Goal: Task Accomplishment & Management: Manage account settings

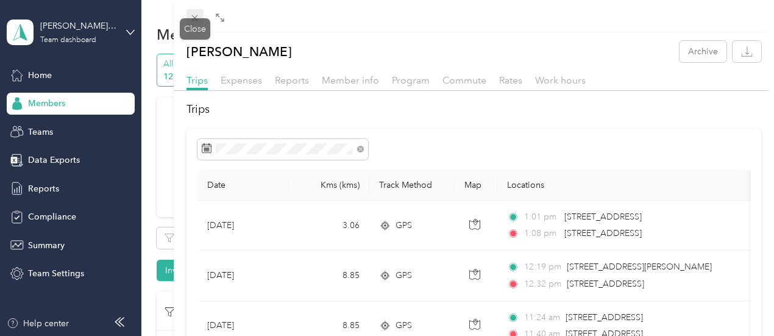
scroll to position [1174, 0]
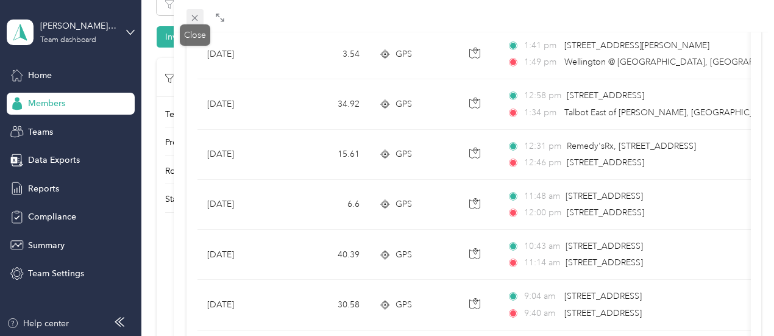
click at [193, 15] on icon at bounding box center [195, 18] width 10 height 10
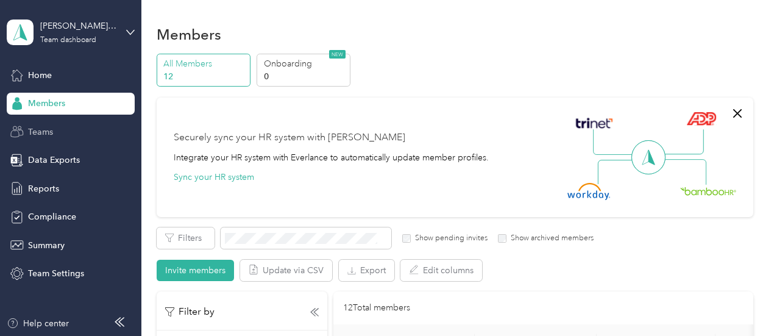
click at [68, 129] on div "Teams" at bounding box center [71, 132] width 128 height 22
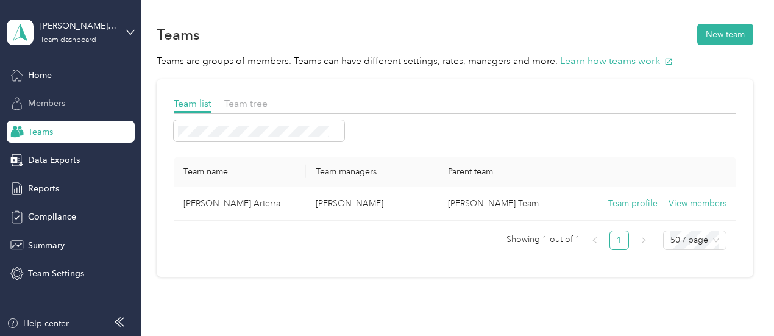
click at [64, 108] on span "Members" at bounding box center [46, 103] width 37 height 13
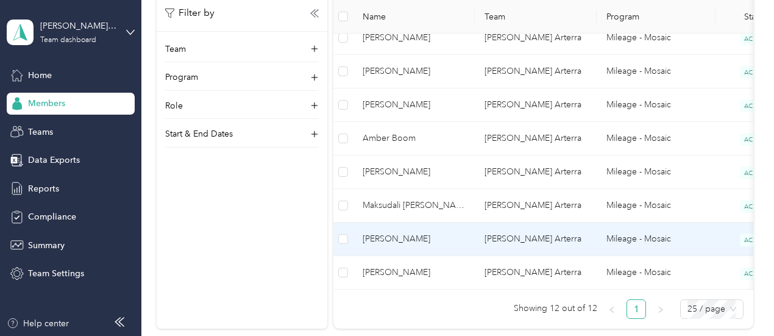
scroll to position [471, 0]
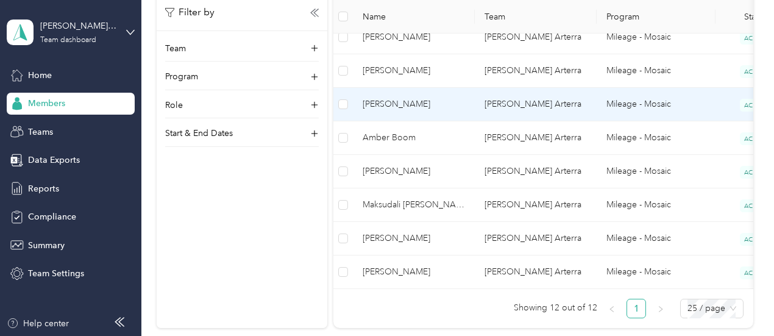
click at [530, 110] on td "[PERSON_NAME] Arterra" at bounding box center [536, 105] width 122 height 34
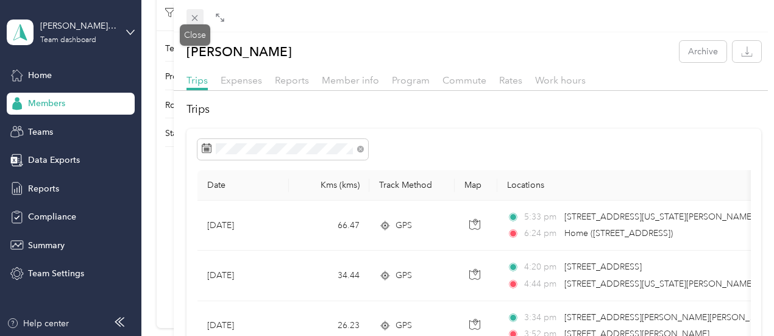
click at [193, 16] on icon at bounding box center [195, 18] width 10 height 10
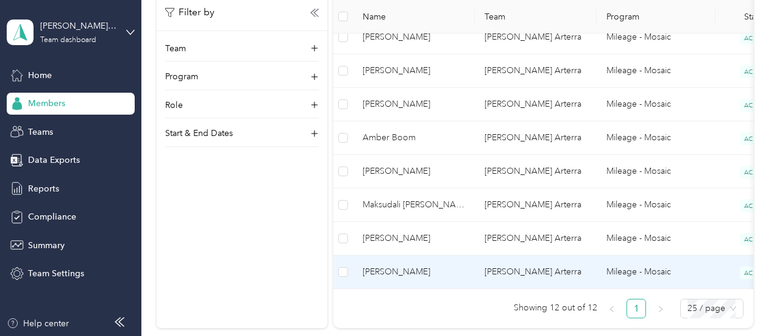
click at [450, 274] on span "[PERSON_NAME]" at bounding box center [414, 271] width 102 height 13
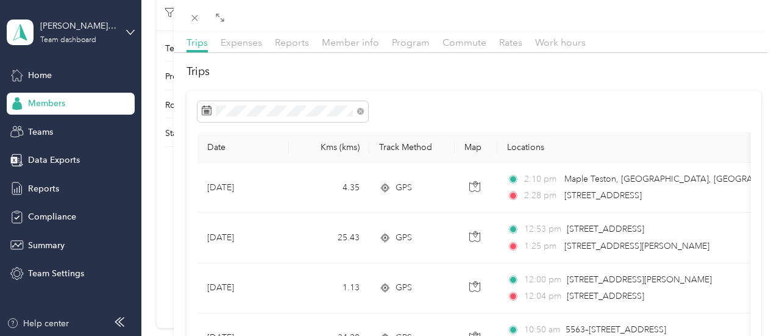
scroll to position [38, 0]
click at [191, 19] on icon at bounding box center [195, 18] width 10 height 10
